Goal: Task Accomplishment & Management: Complete application form

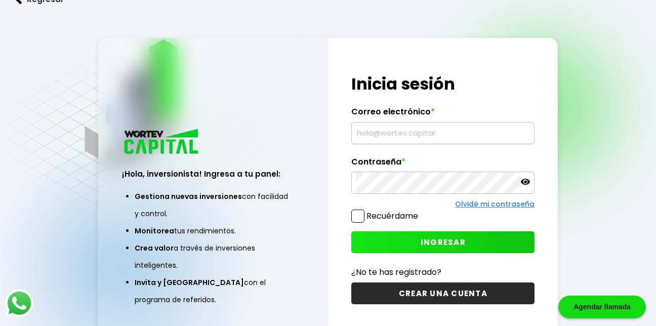
click at [425, 239] on span "INGRESAR" at bounding box center [442, 242] width 45 height 11
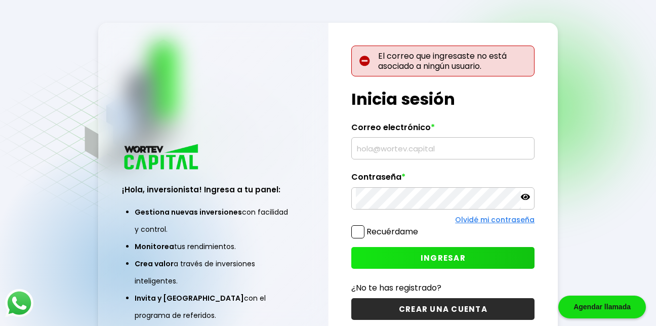
click at [353, 229] on span at bounding box center [357, 231] width 13 height 13
click at [420, 227] on input "Recuérdame" at bounding box center [420, 227] width 0 height 0
click at [473, 151] on input "text" at bounding box center [443, 148] width 174 height 21
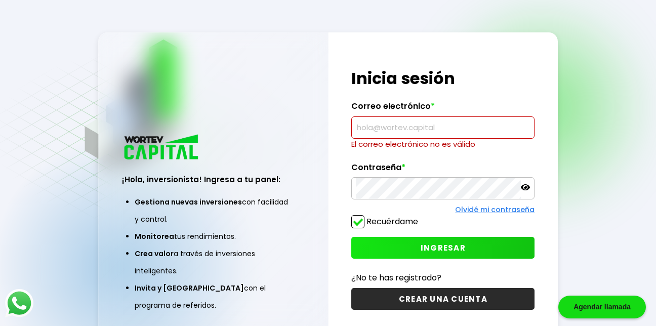
click at [594, 314] on div "Agendar llamada" at bounding box center [602, 307] width 88 height 23
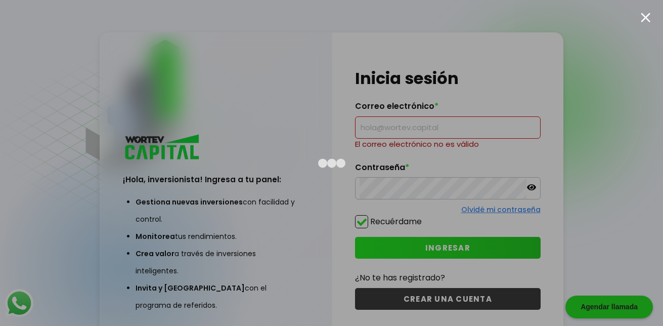
click at [594, 314] on div at bounding box center [331, 163] width 663 height 326
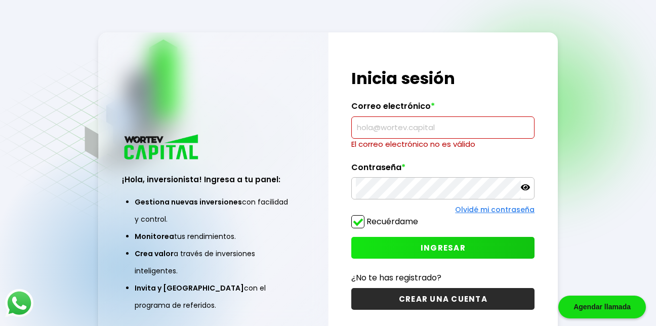
click at [429, 129] on input "text" at bounding box center [443, 127] width 174 height 21
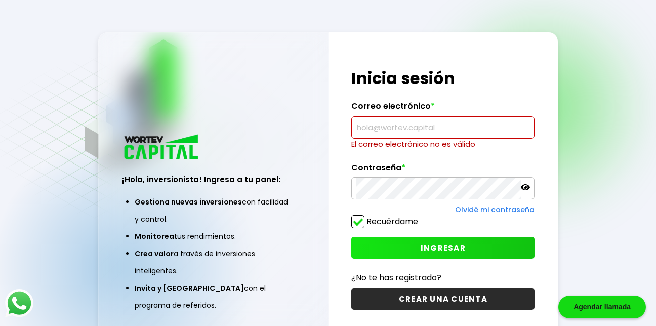
click at [429, 129] on input "text" at bounding box center [443, 127] width 174 height 21
drag, startPoint x: 429, startPoint y: 129, endPoint x: 403, endPoint y: 135, distance: 26.5
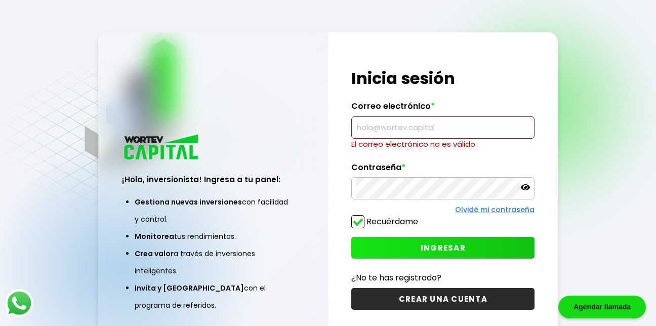
click at [403, 135] on input "text" at bounding box center [443, 127] width 174 height 21
click at [526, 188] on icon at bounding box center [525, 187] width 9 height 6
click at [524, 190] on icon at bounding box center [525, 187] width 9 height 9
click at [524, 190] on icon at bounding box center [525, 187] width 9 height 6
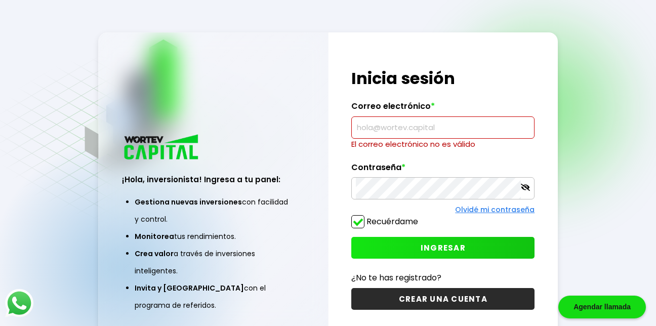
click at [524, 190] on icon at bounding box center [525, 187] width 9 height 9
click at [524, 190] on icon at bounding box center [525, 187] width 9 height 6
click at [396, 134] on div "¡Hola, inversionista! Ingresa tus credenciales para iniciar sesión Inicia sesió…" at bounding box center [442, 188] width 229 height 313
click at [396, 134] on input "text" at bounding box center [443, 127] width 174 height 21
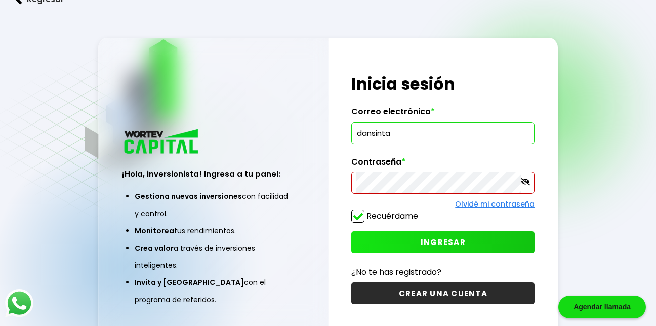
type input "dansinta"
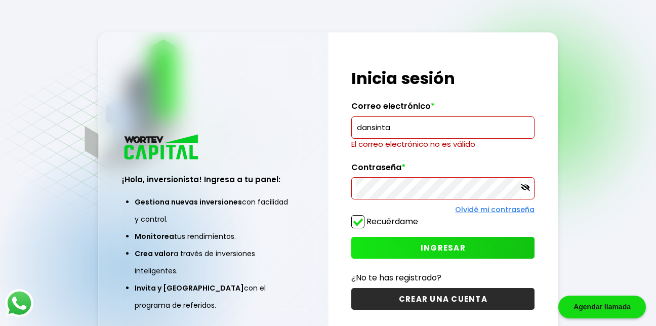
click at [455, 294] on button "CREAR UNA CUENTA" at bounding box center [442, 299] width 183 height 22
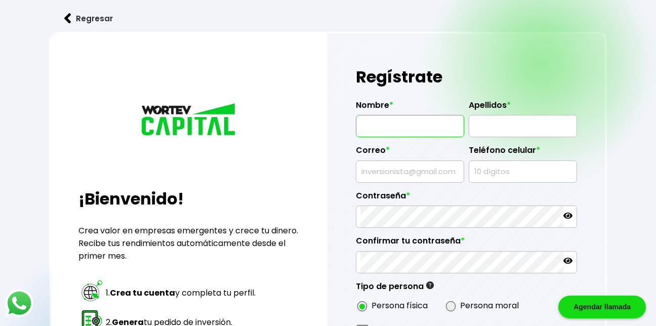
click at [420, 121] on input "text" at bounding box center [409, 125] width 99 height 21
